Goal: Transaction & Acquisition: Purchase product/service

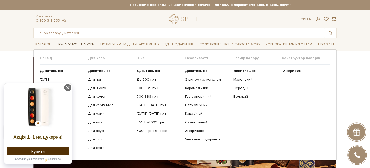
click at [85, 45] on span "Подарункові набори" at bounding box center [76, 44] width 42 height 8
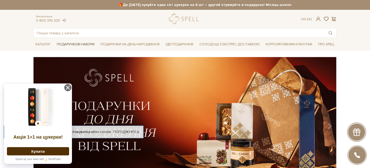
click at [85, 44] on span "Подарункові набори" at bounding box center [76, 44] width 42 height 8
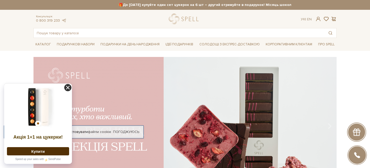
click at [68, 87] on icon at bounding box center [67, 87] width 7 height 7
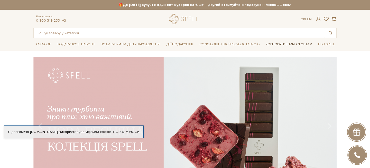
click at [271, 46] on link "Корпоративним клієнтам" at bounding box center [289, 44] width 51 height 9
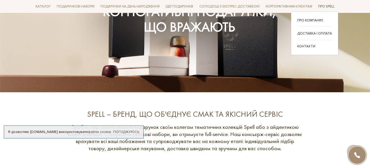
scroll to position [113, 0]
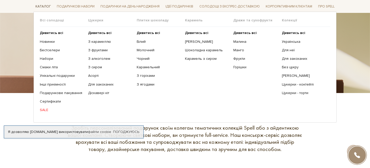
click at [46, 6] on span "Каталог" at bounding box center [43, 7] width 20 height 8
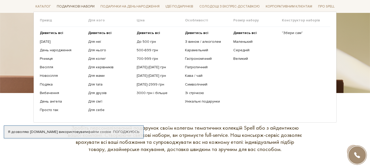
click at [70, 7] on span "Подарункові набори" at bounding box center [76, 7] width 42 height 8
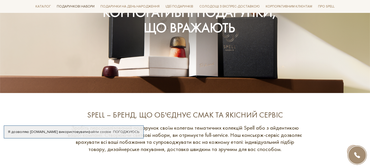
click at [70, 7] on span "Подарункові набори" at bounding box center [76, 7] width 42 height 8
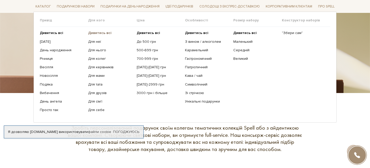
click at [99, 32] on b "Дивитись всі" at bounding box center [99, 33] width 23 height 4
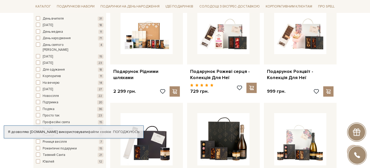
scroll to position [329, 0]
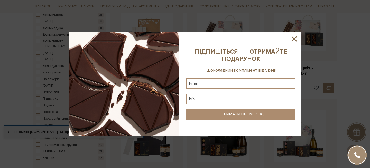
click at [295, 38] on icon at bounding box center [294, 38] width 5 height 5
